Goal: Register for event/course

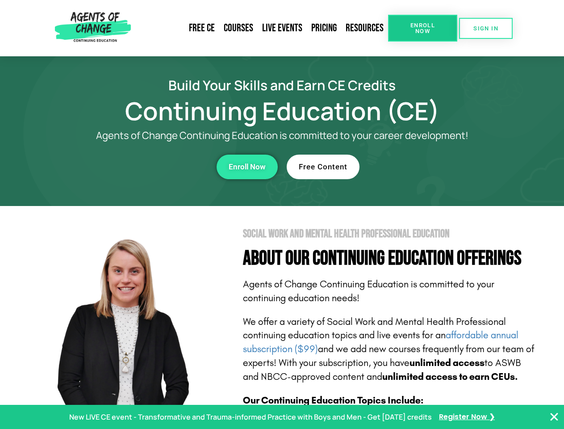
click at [282, 214] on section "Social Work and Mental Health Professional Education About Our Continuing Educa…" at bounding box center [282, 393] width 564 height 375
click at [365, 28] on link "Resources" at bounding box center [364, 28] width 47 height 21
click at [423, 28] on span "Enroll Now" at bounding box center [423, 28] width 41 height 12
click at [486, 28] on span "SIGN IN" at bounding box center [486, 28] width 25 height 6
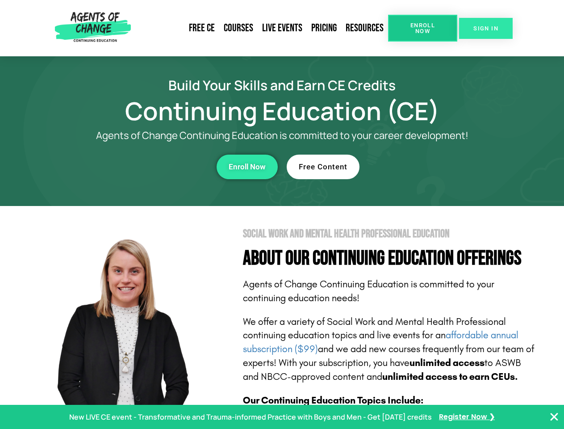
click at [486, 28] on span "SIGN IN" at bounding box center [486, 28] width 25 height 6
click at [155, 167] on div "Enroll Now" at bounding box center [155, 167] width 246 height 25
click at [247, 167] on span "Enroll Now" at bounding box center [247, 167] width 37 height 8
